Goal: Navigation & Orientation: Find specific page/section

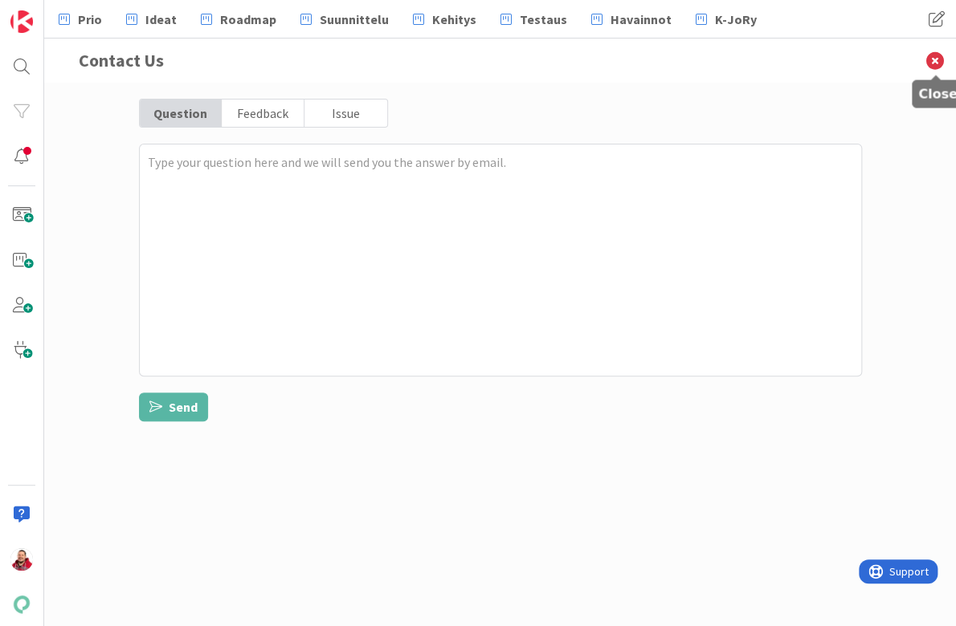
click at [929, 55] on icon at bounding box center [935, 61] width 42 height 44
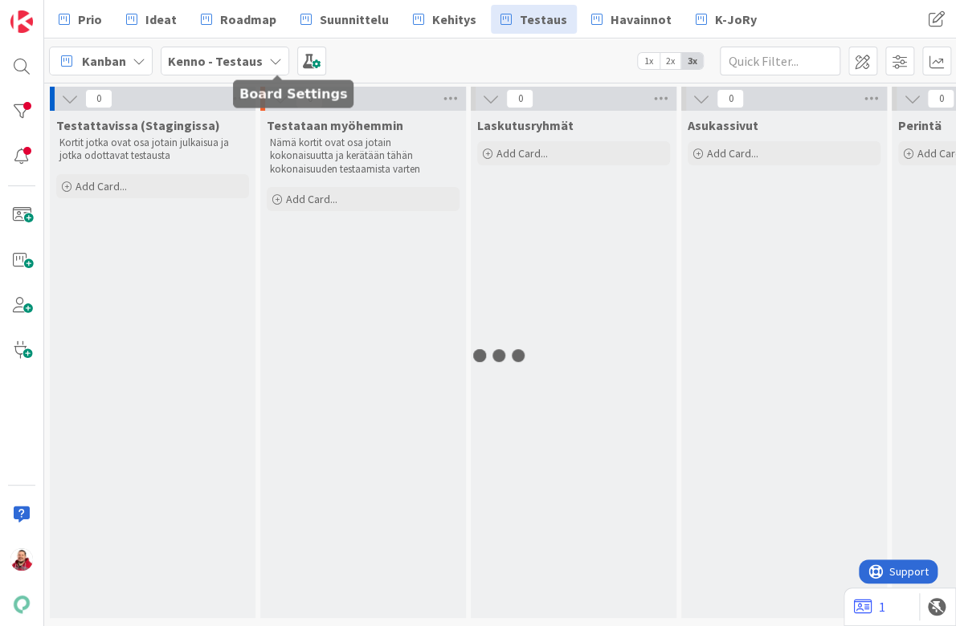
click at [184, 47] on div "Kenno - Testaus" at bounding box center [225, 61] width 128 height 29
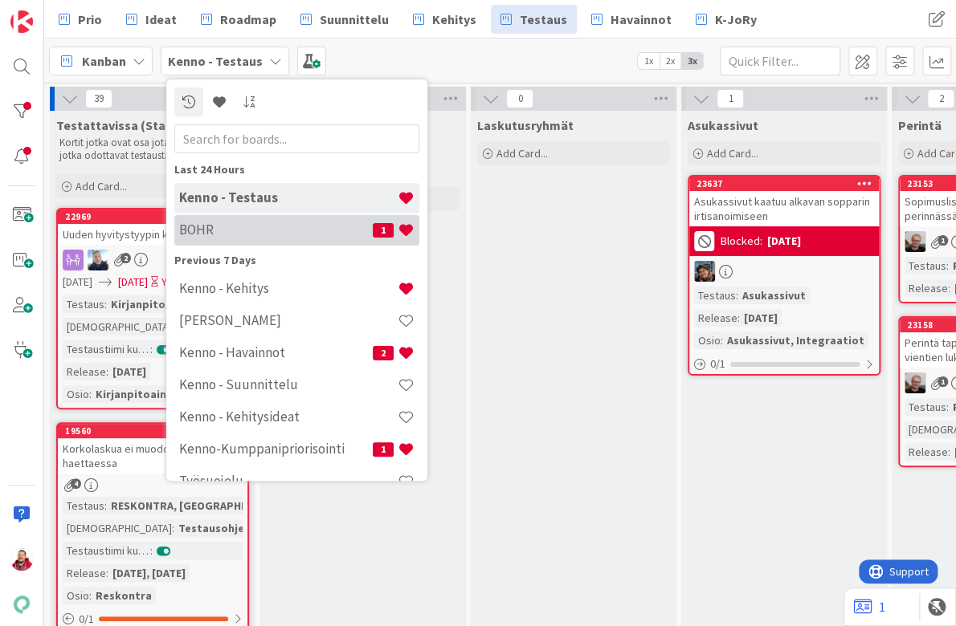
click at [209, 223] on h4 "BOHR" at bounding box center [276, 230] width 194 height 16
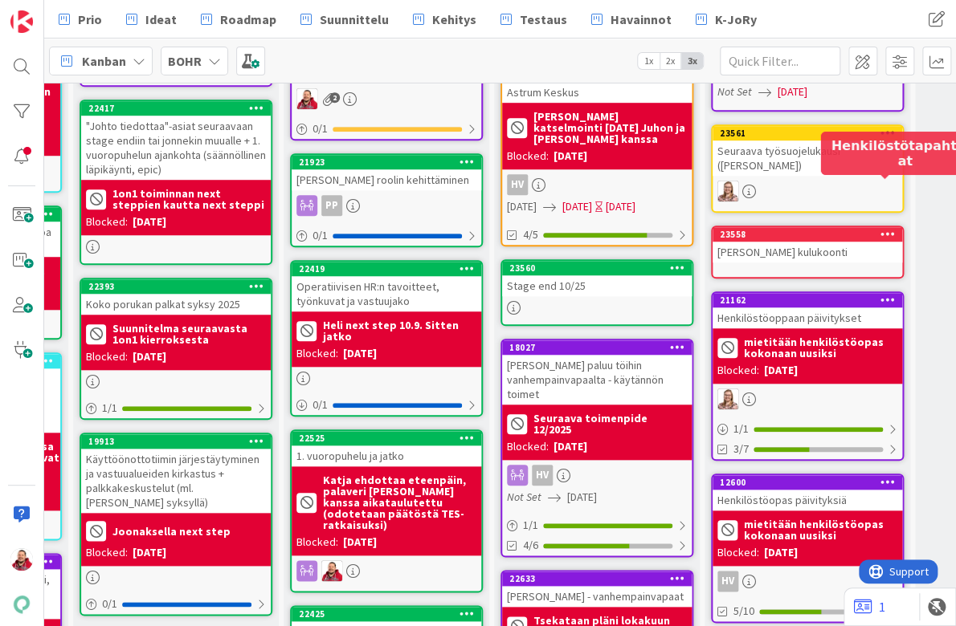
scroll to position [451, 115]
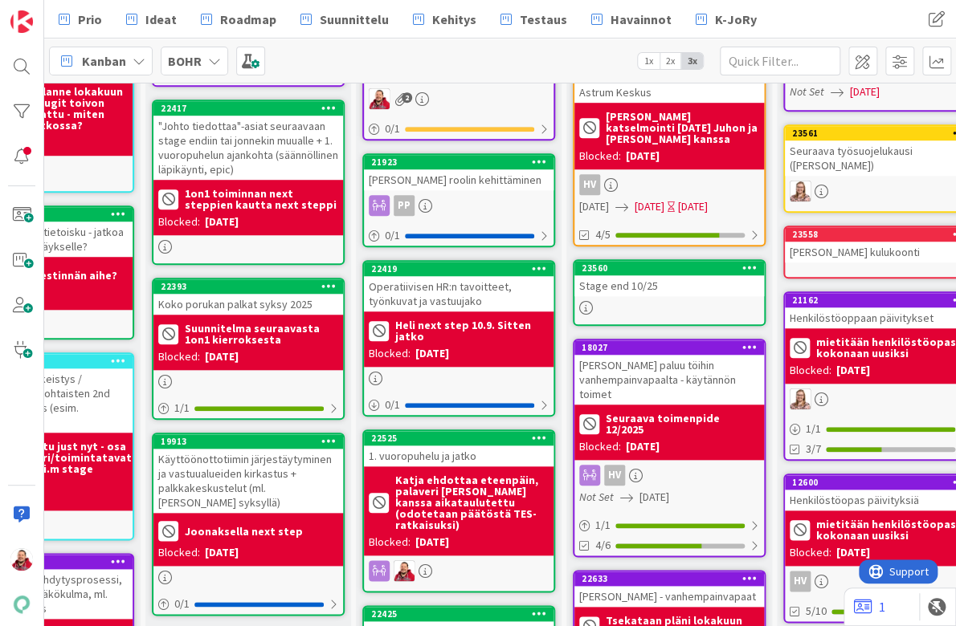
click at [650, 275] on div "Stage end 10/25" at bounding box center [669, 285] width 190 height 21
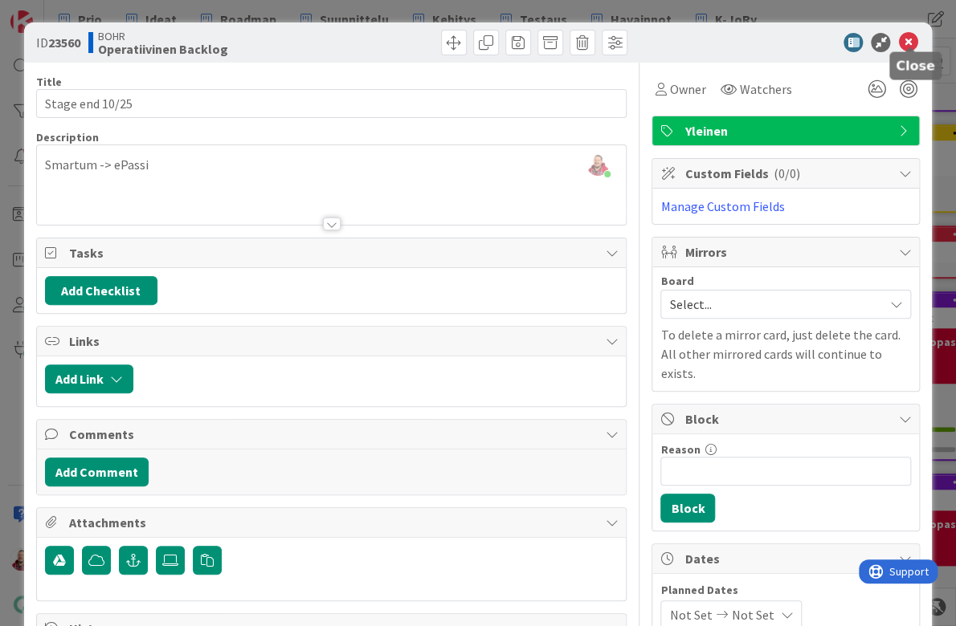
click at [910, 36] on icon at bounding box center [907, 42] width 19 height 19
